Goal: Transaction & Acquisition: Book appointment/travel/reservation

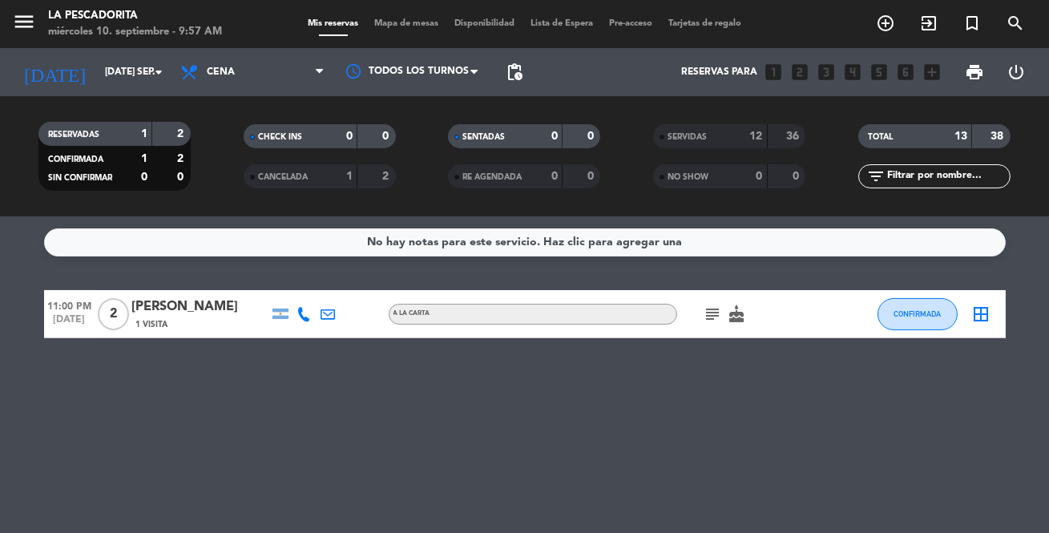
click at [800, 75] on icon "looks_two" at bounding box center [799, 72] width 21 height 21
click at [884, 23] on icon "add_circle_outline" at bounding box center [885, 23] width 19 height 19
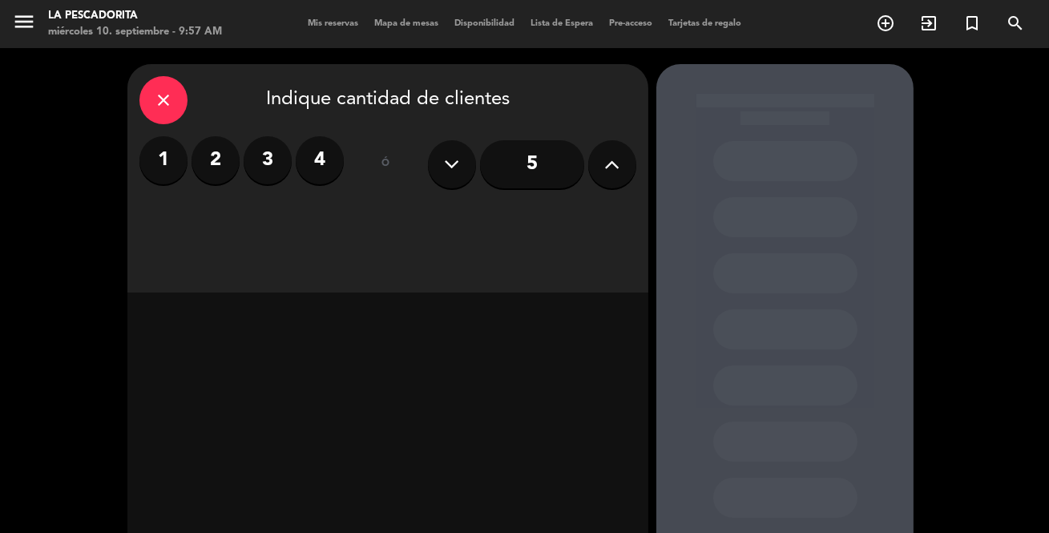
click at [214, 159] on label "2" at bounding box center [215, 160] width 48 height 48
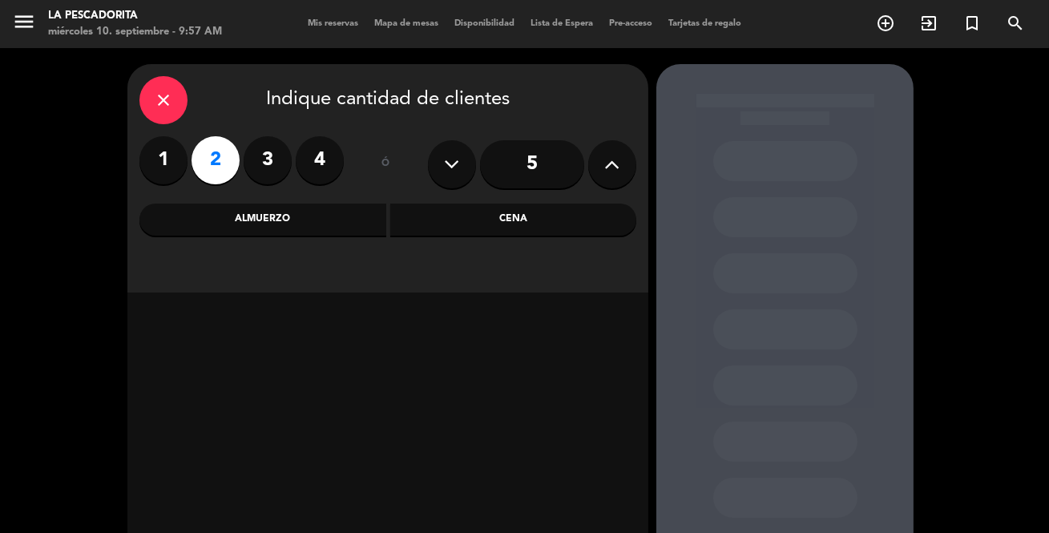
click at [291, 221] on div "Almuerzo" at bounding box center [262, 219] width 247 height 32
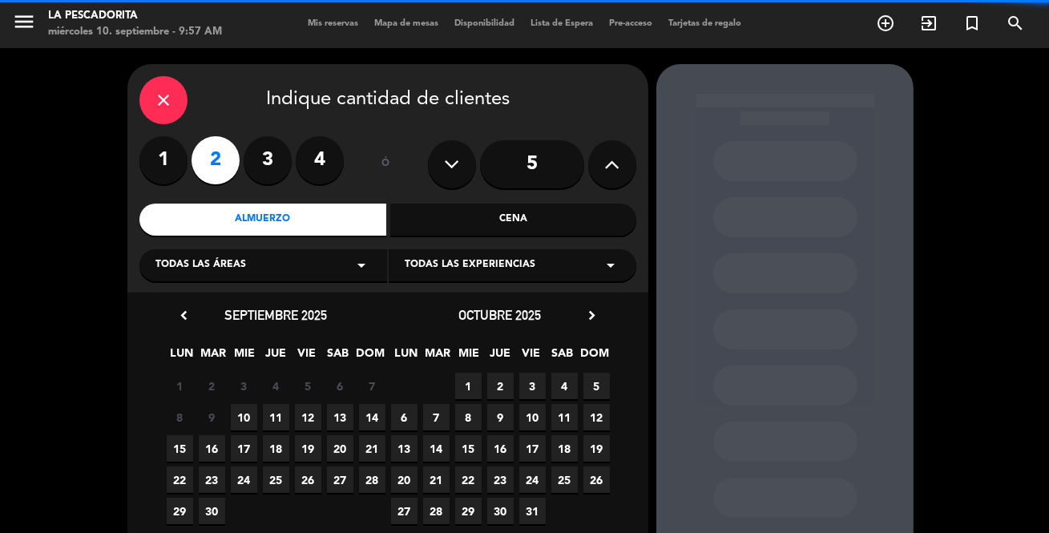
click at [272, 165] on label "3" at bounding box center [268, 160] width 48 height 48
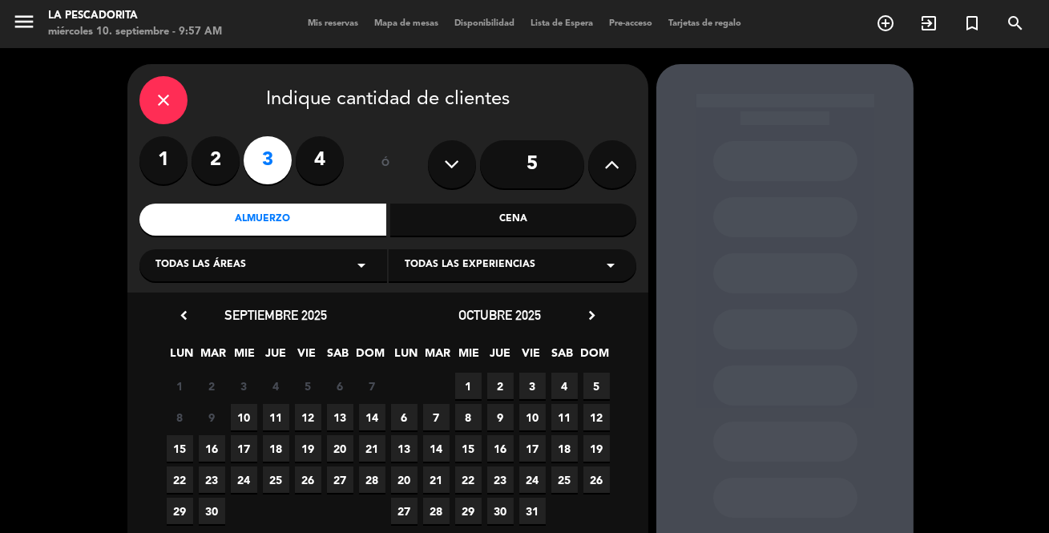
click at [245, 417] on span "10" at bounding box center [244, 417] width 26 height 26
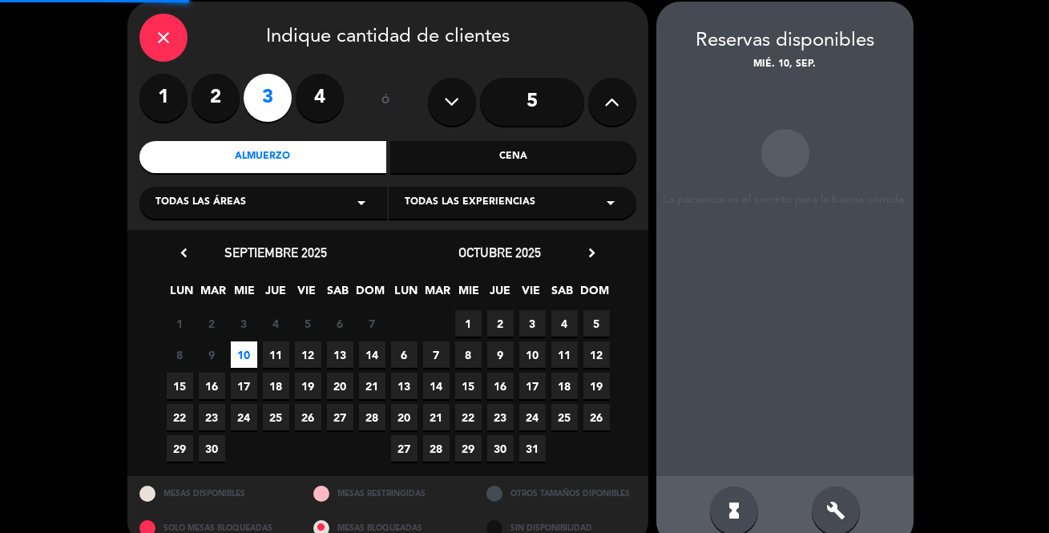
scroll to position [64, 0]
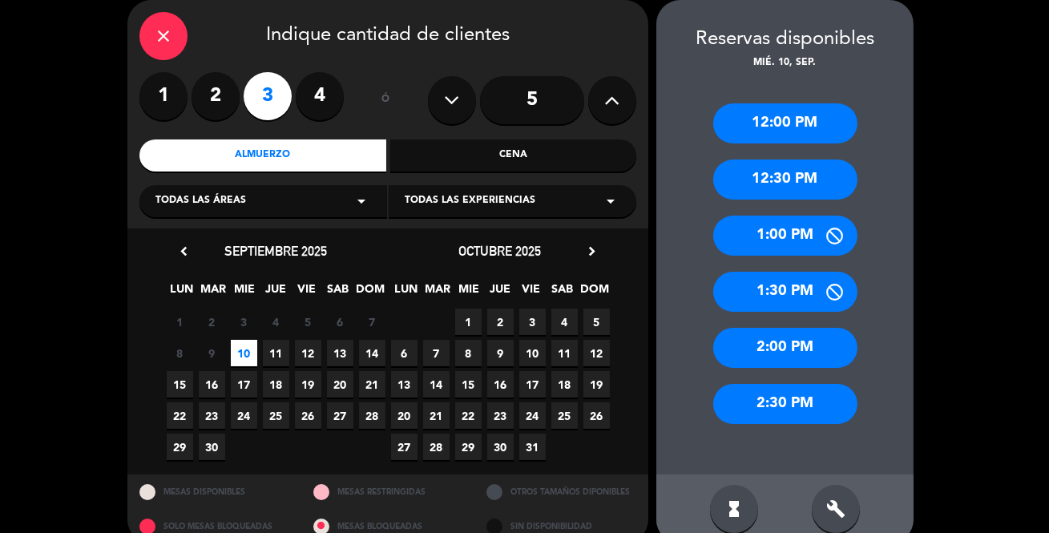
click at [768, 237] on div "1:00 PM" at bounding box center [785, 236] width 144 height 40
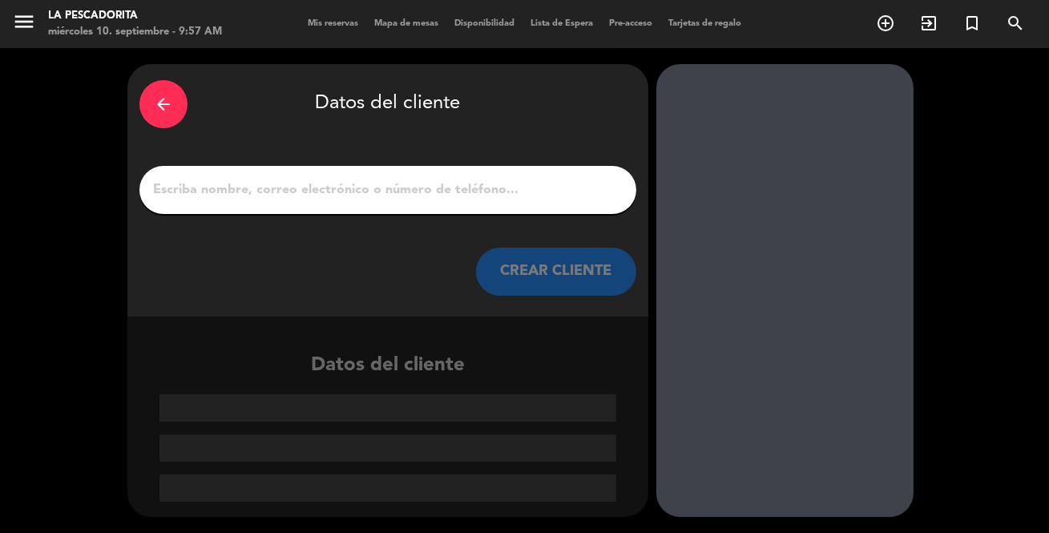
click at [501, 198] on input "1" at bounding box center [387, 190] width 473 height 22
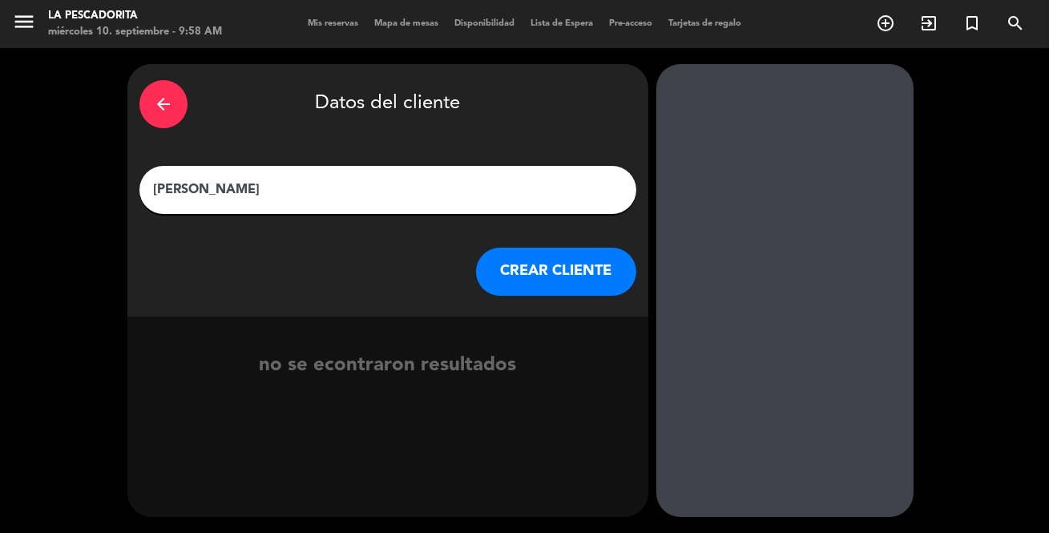
type input "[PERSON_NAME]"
click at [582, 280] on button "CREAR CLIENTE" at bounding box center [556, 272] width 160 height 48
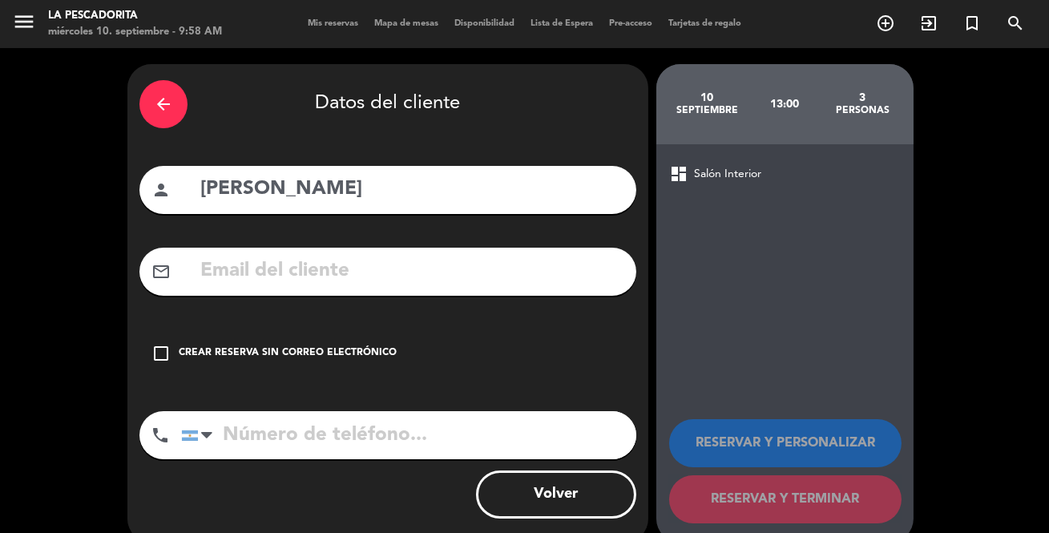
click at [308, 448] on input "tel" at bounding box center [408, 435] width 455 height 48
type input "1121774574"
click at [159, 352] on icon "check_box_outline_blank" at bounding box center [160, 353] width 19 height 19
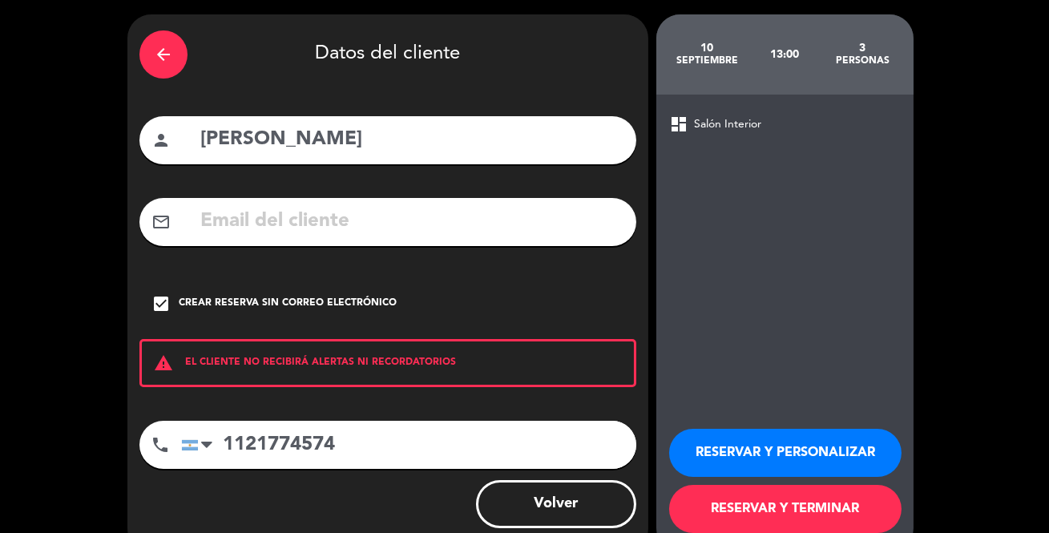
scroll to position [85, 0]
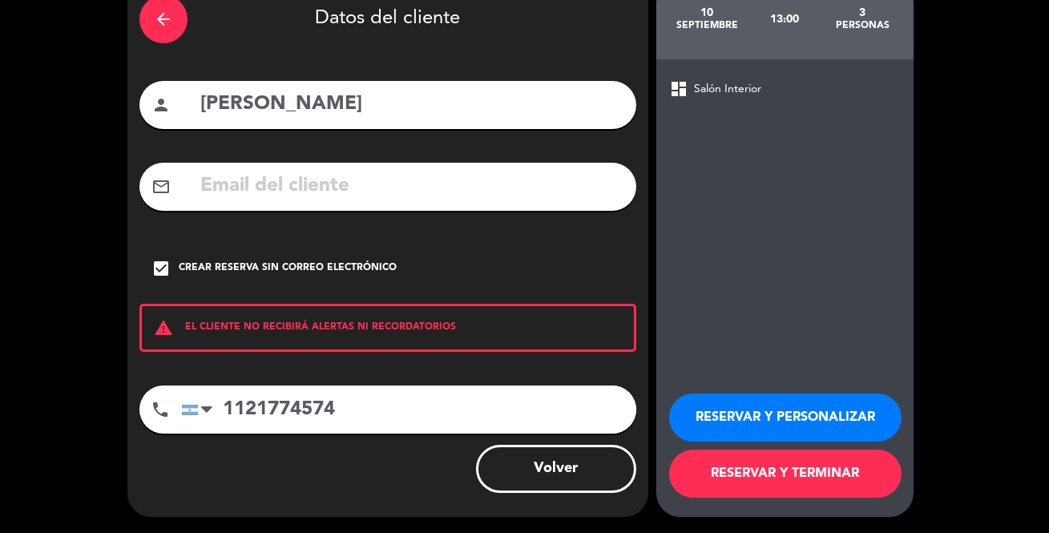
click at [852, 482] on button "RESERVAR Y TERMINAR" at bounding box center [785, 473] width 232 height 48
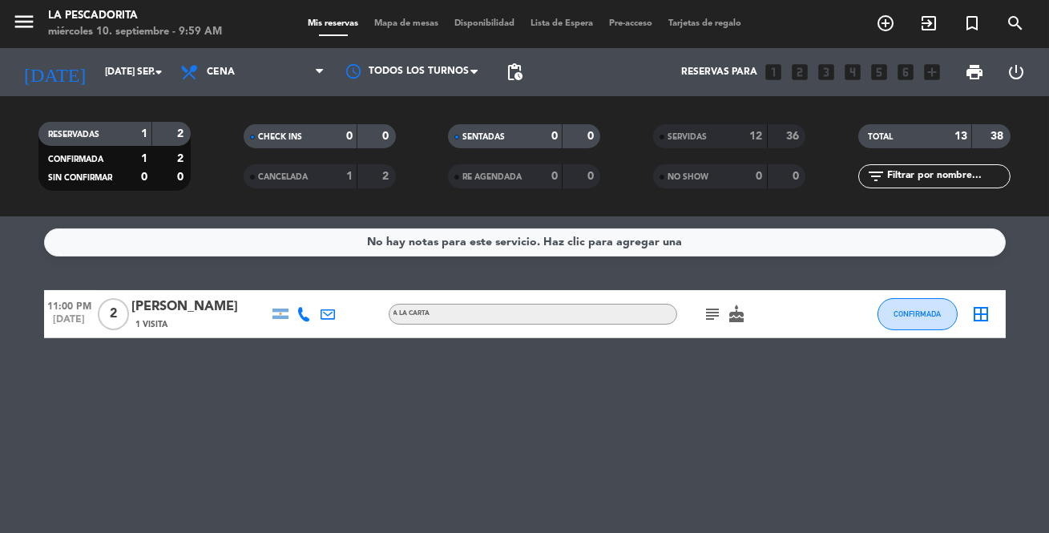
click at [171, 72] on input "[DATE] sep." at bounding box center [164, 71] width 135 height 27
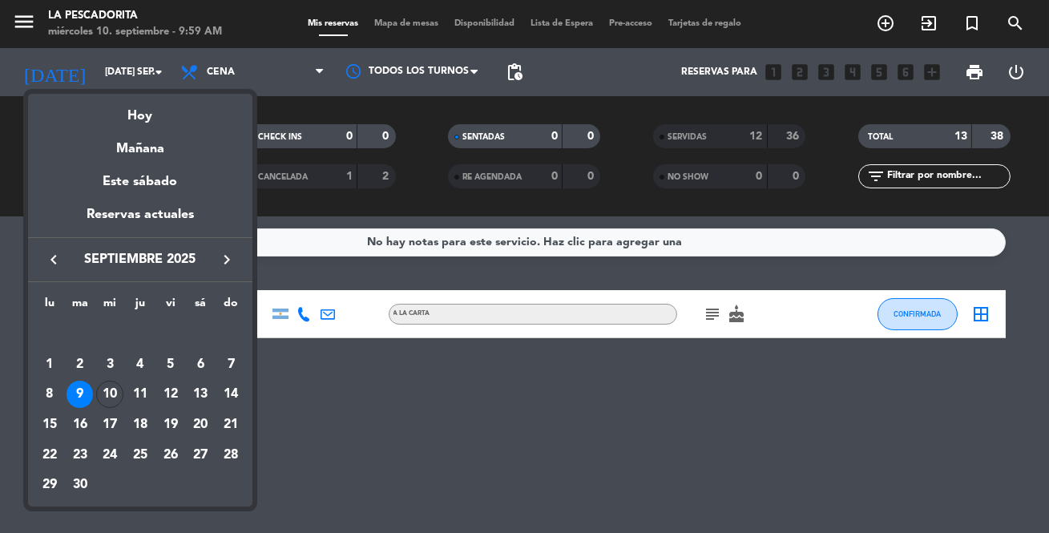
click at [107, 395] on div "10" at bounding box center [109, 394] width 27 height 27
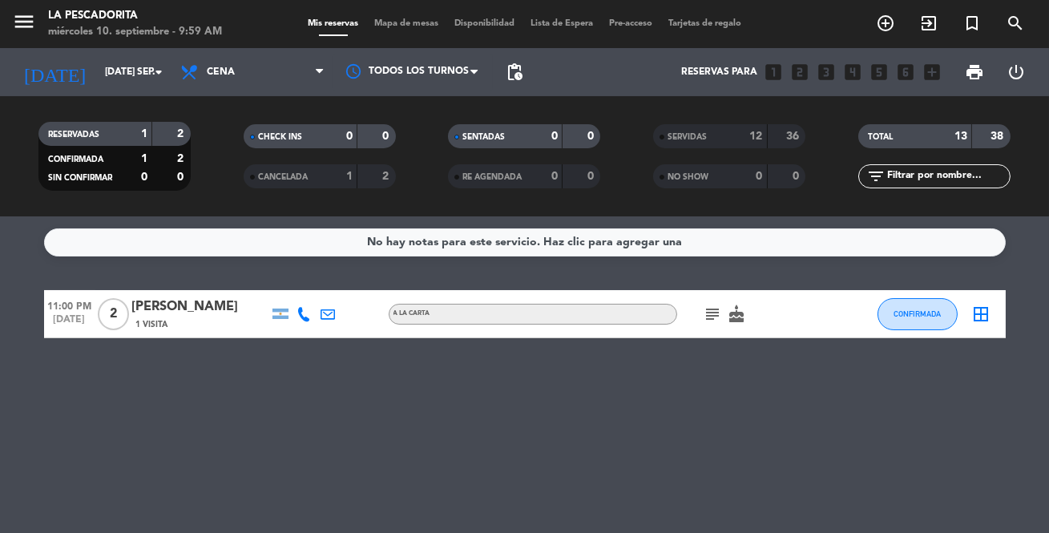
type input "mié. [DATE]"
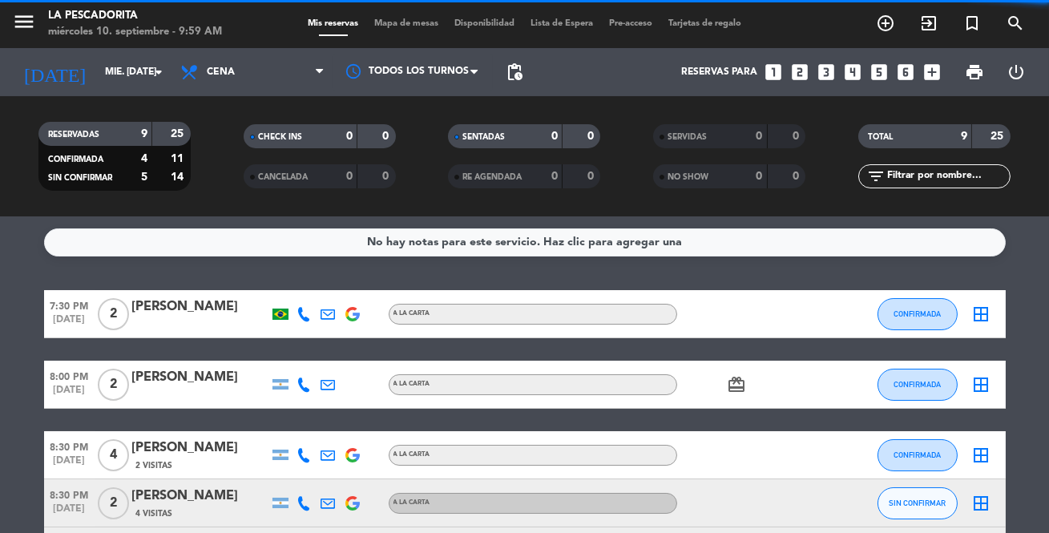
click at [299, 64] on span "Cena" at bounding box center [252, 71] width 160 height 35
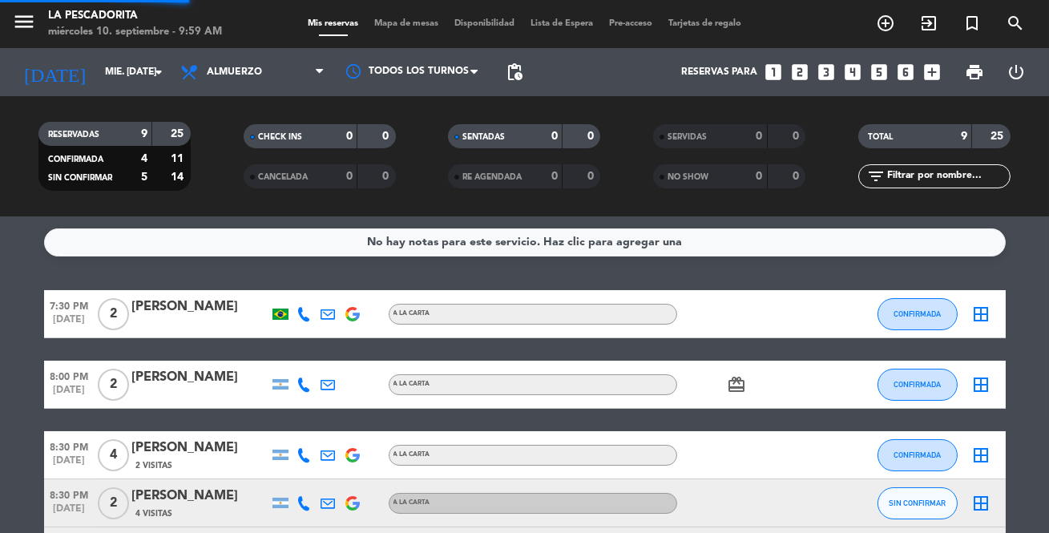
drag, startPoint x: 226, startPoint y: 145, endPoint x: 588, endPoint y: 30, distance: 379.8
click at [230, 144] on div "menu La Pescadorita miércoles 10. septiembre - 9:59 AM Mis reservas Mapa de mes…" at bounding box center [524, 108] width 1049 height 216
